Goal: Navigation & Orientation: Find specific page/section

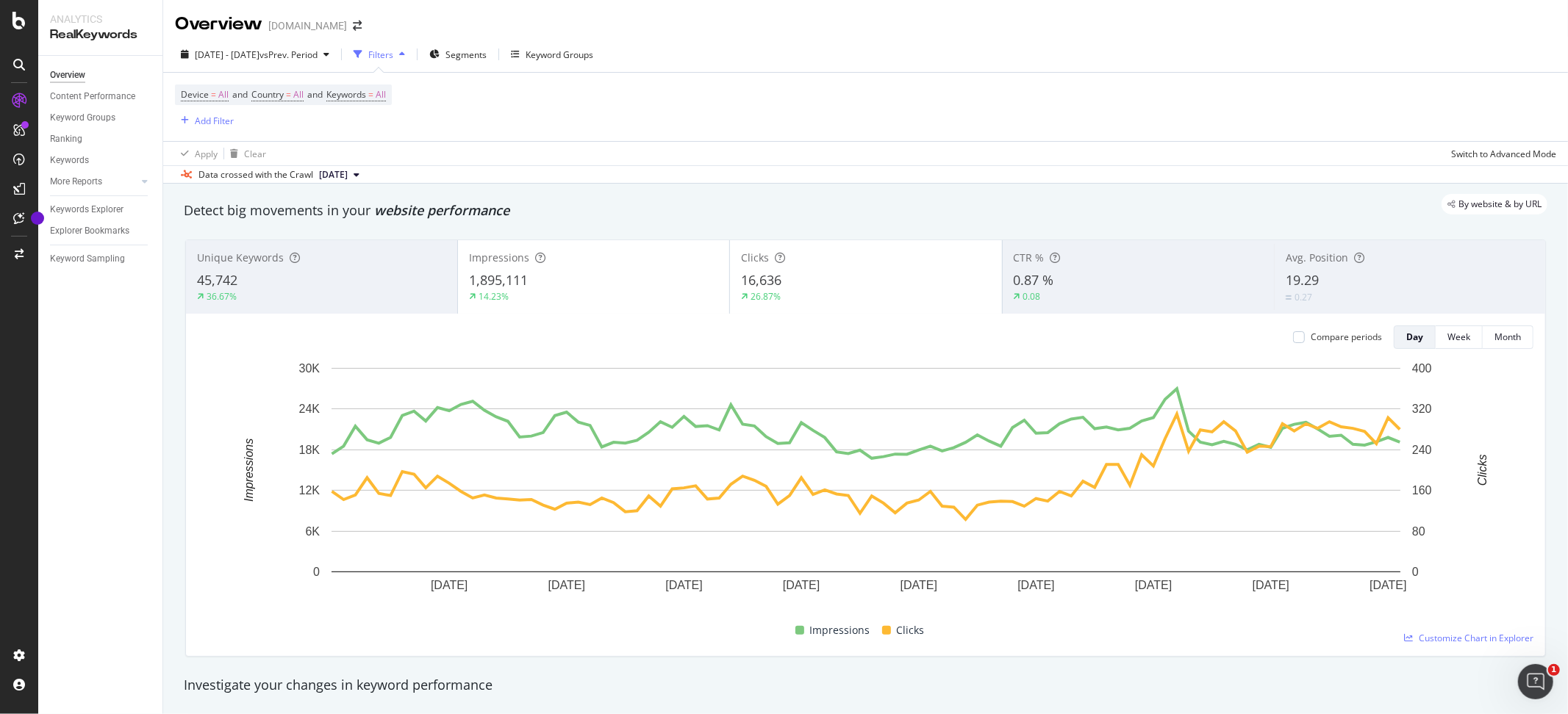
scroll to position [2184, 0]
click at [18, 62] on icon at bounding box center [18, 64] width 11 height 11
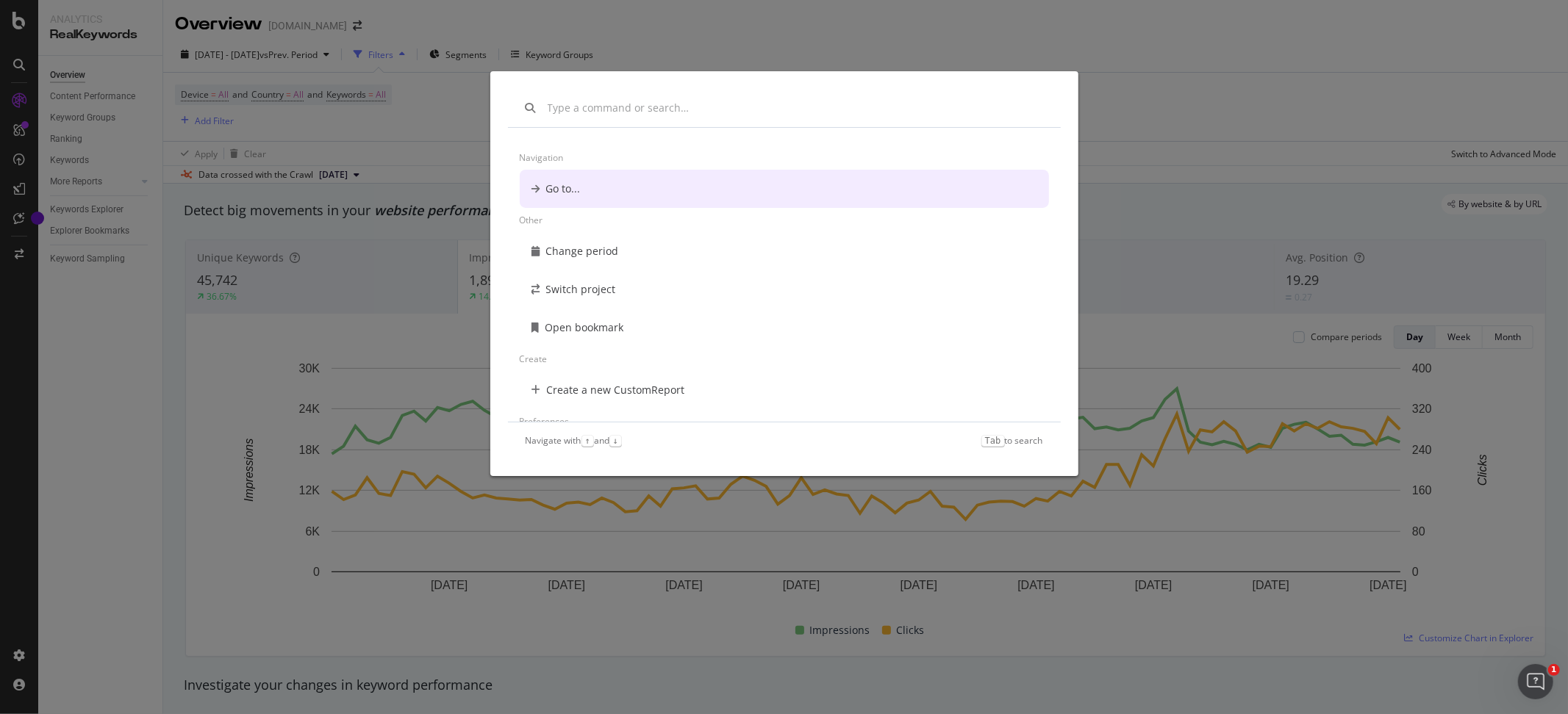
click at [696, 52] on div "Navigation Go to... Other Change period Switch project Open bookmark Create Cre…" at bounding box center [784, 357] width 1568 height 714
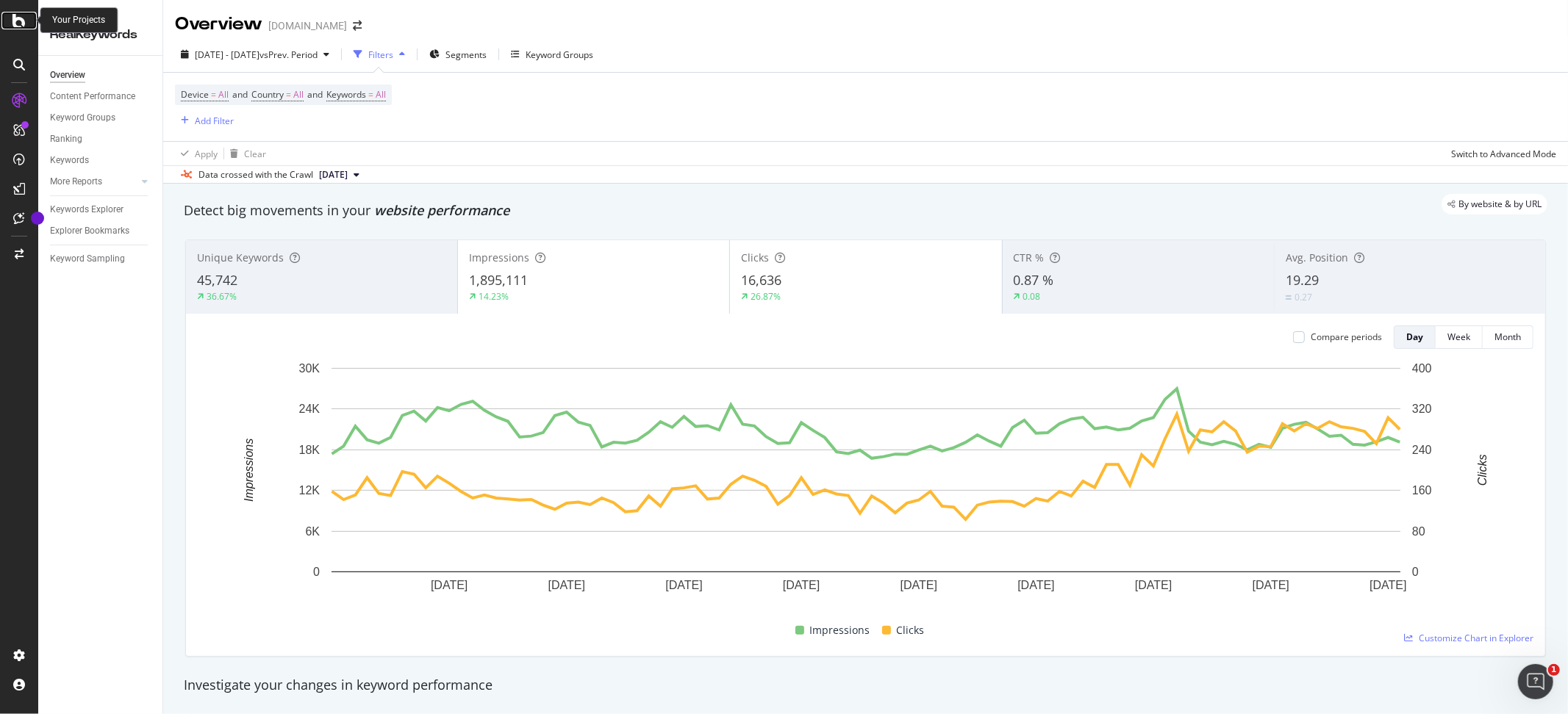
click at [20, 17] on icon at bounding box center [18, 20] width 13 height 17
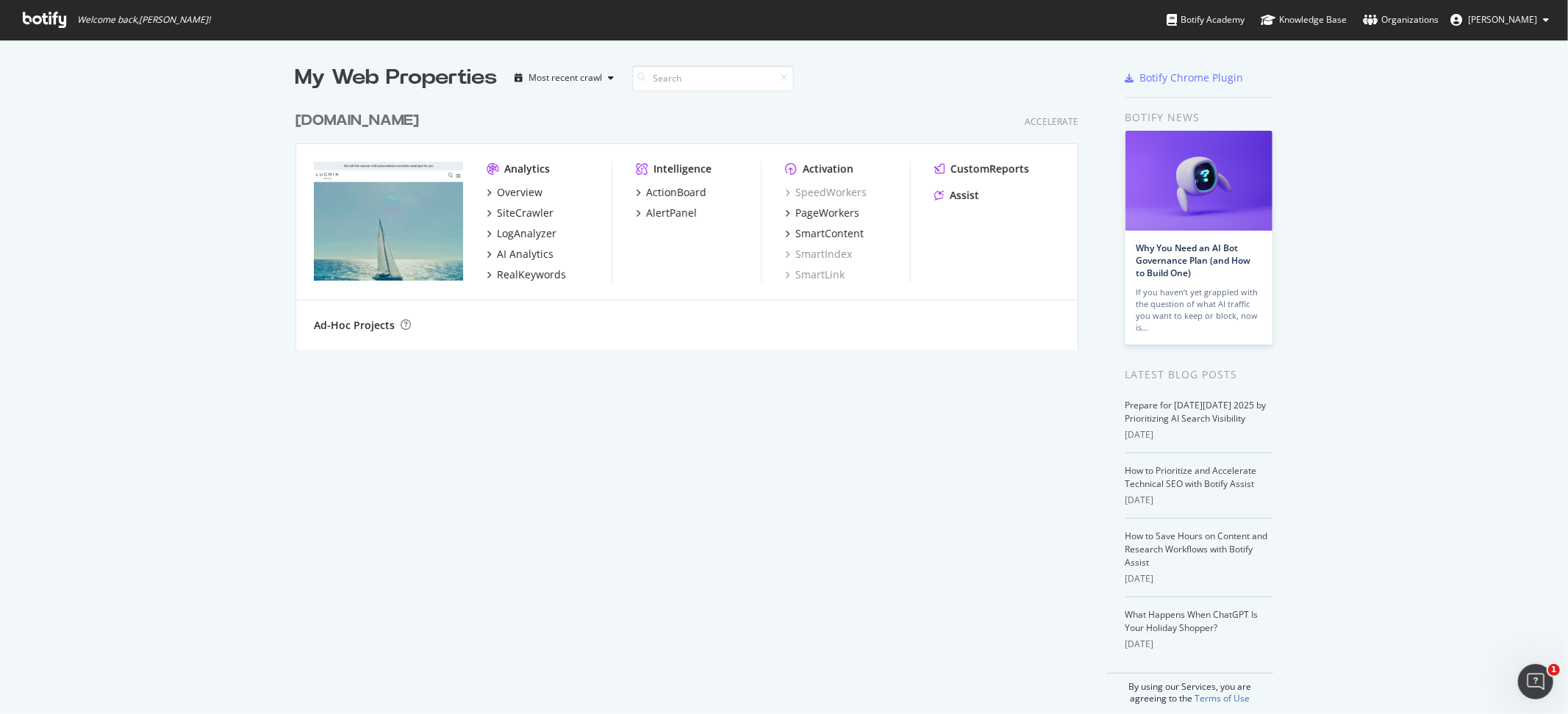
scroll to position [257, 794]
click at [1489, 21] on span "Alexandre Di Mascio" at bounding box center [1502, 19] width 69 height 12
click at [1490, 143] on div "See all Organizations" at bounding box center [1488, 147] width 141 height 22
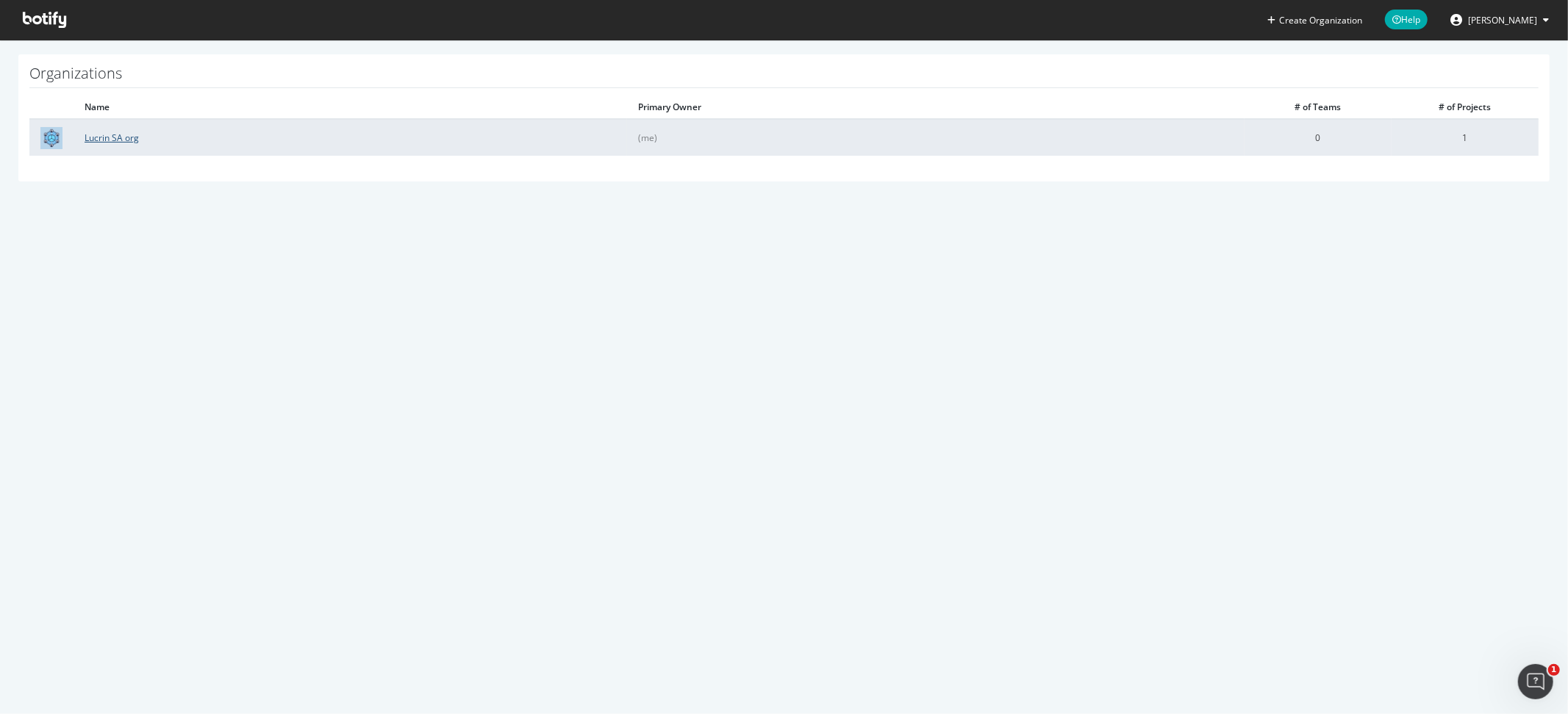
click at [107, 136] on link "Lucrin SA org" at bounding box center [112, 138] width 54 height 12
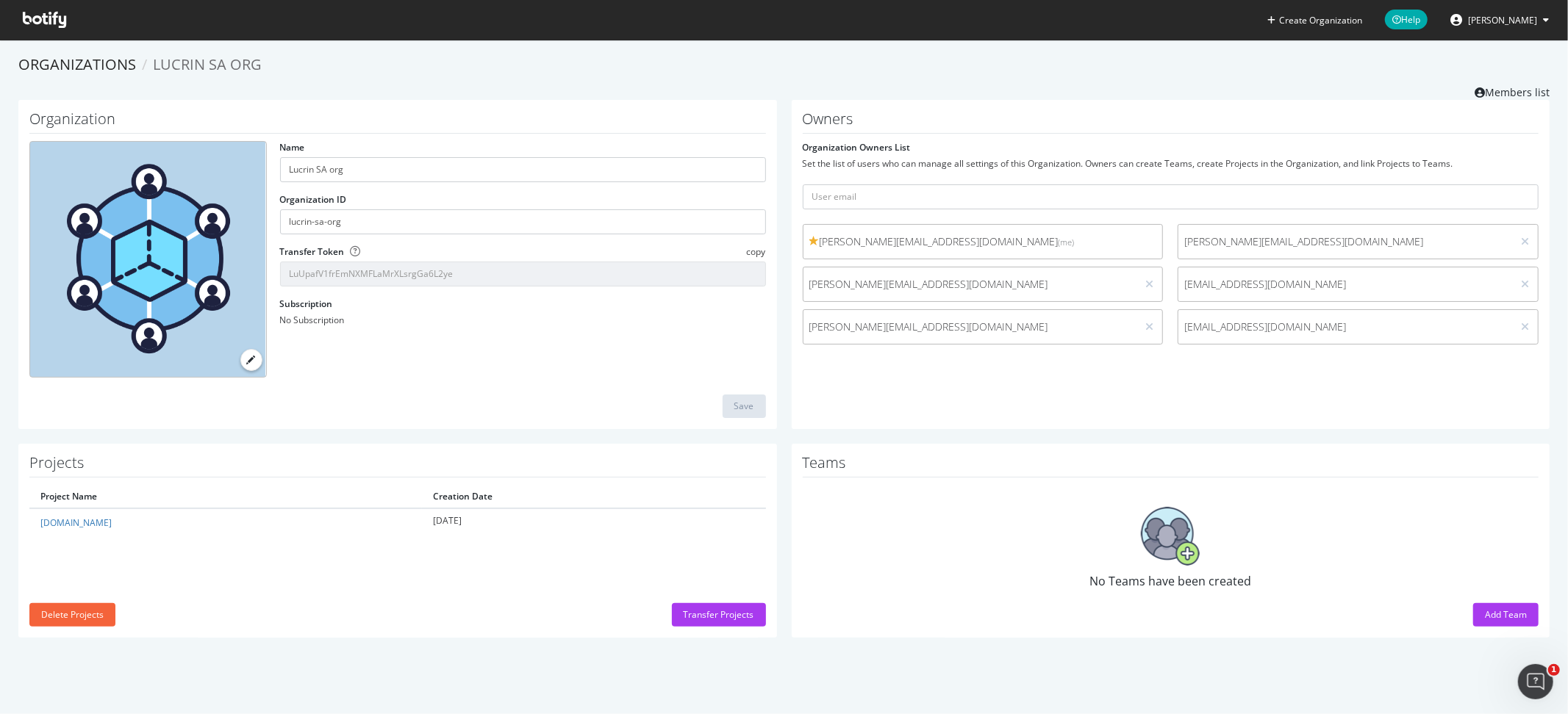
click at [1299, 369] on div "Owners Organization Owners List Set the list of users who can manage all settin…" at bounding box center [1171, 265] width 759 height 330
